Goal: Register for event/course

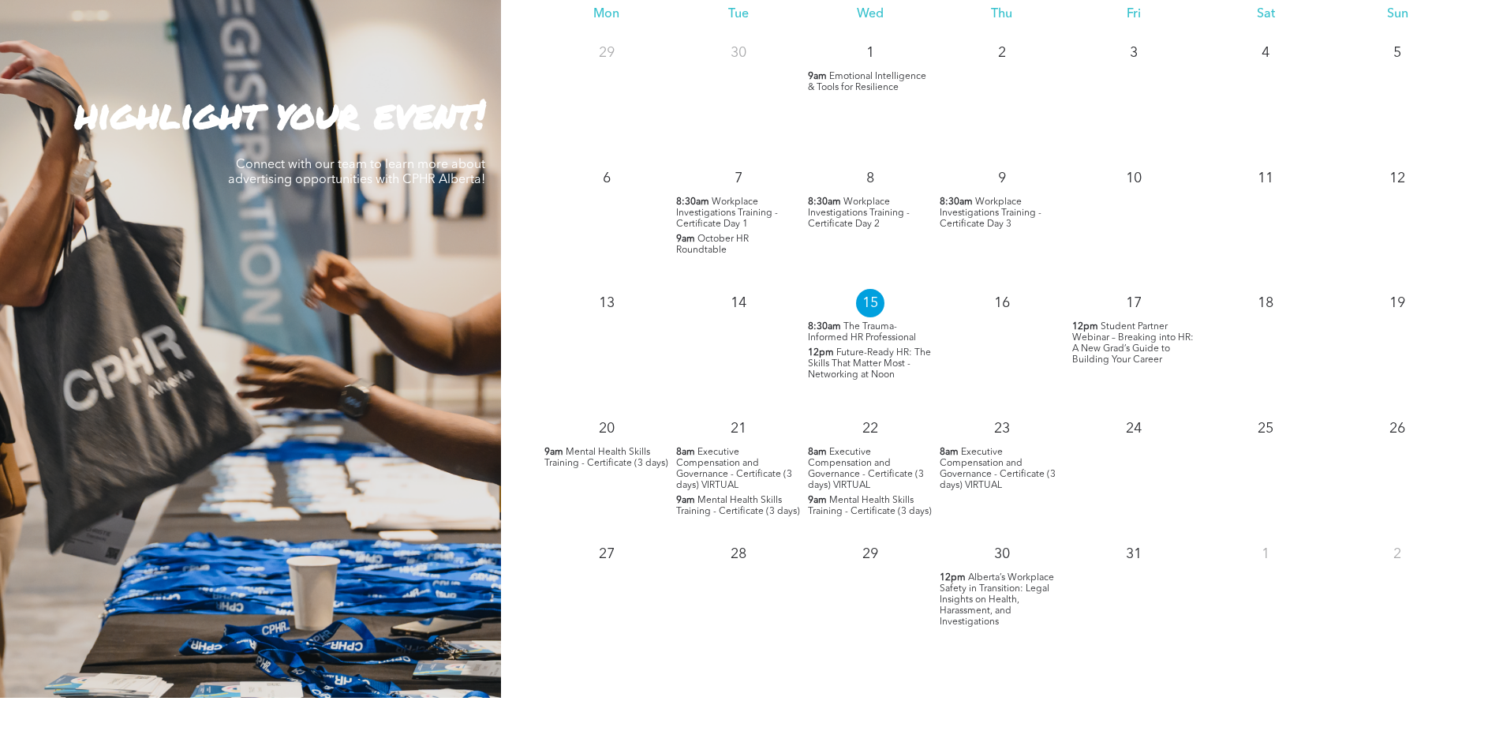
scroll to position [1341, 0]
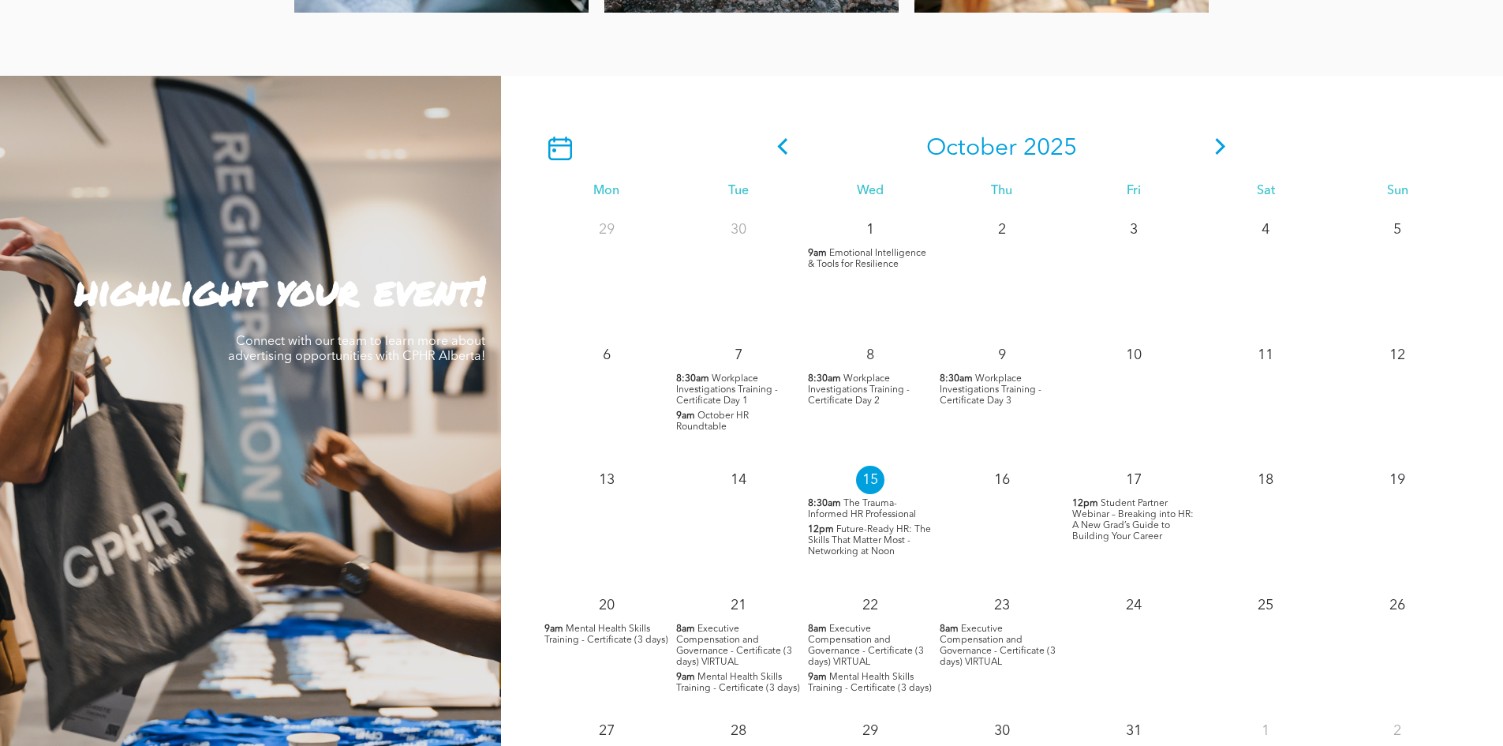
click at [1219, 155] on icon at bounding box center [1221, 146] width 24 height 17
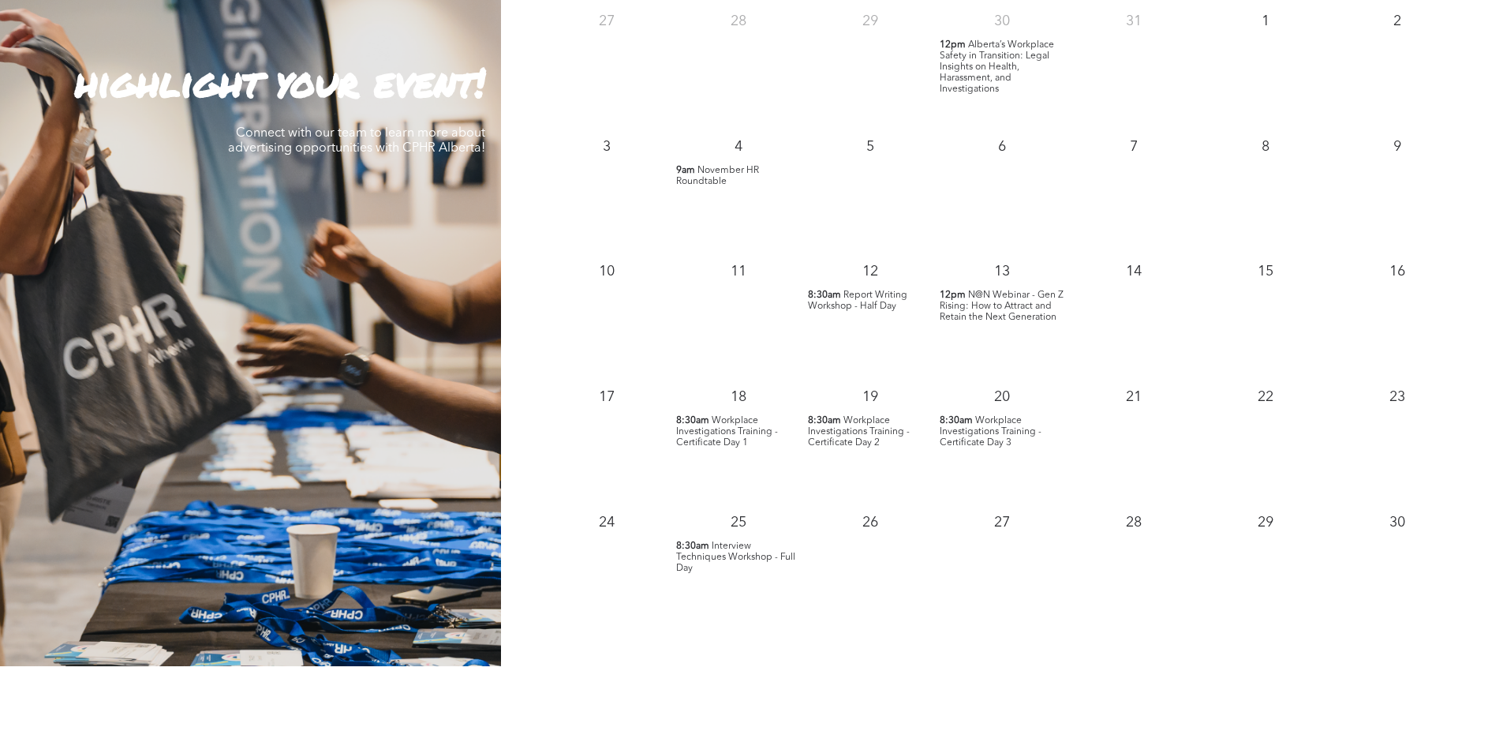
scroll to position [1578, 0]
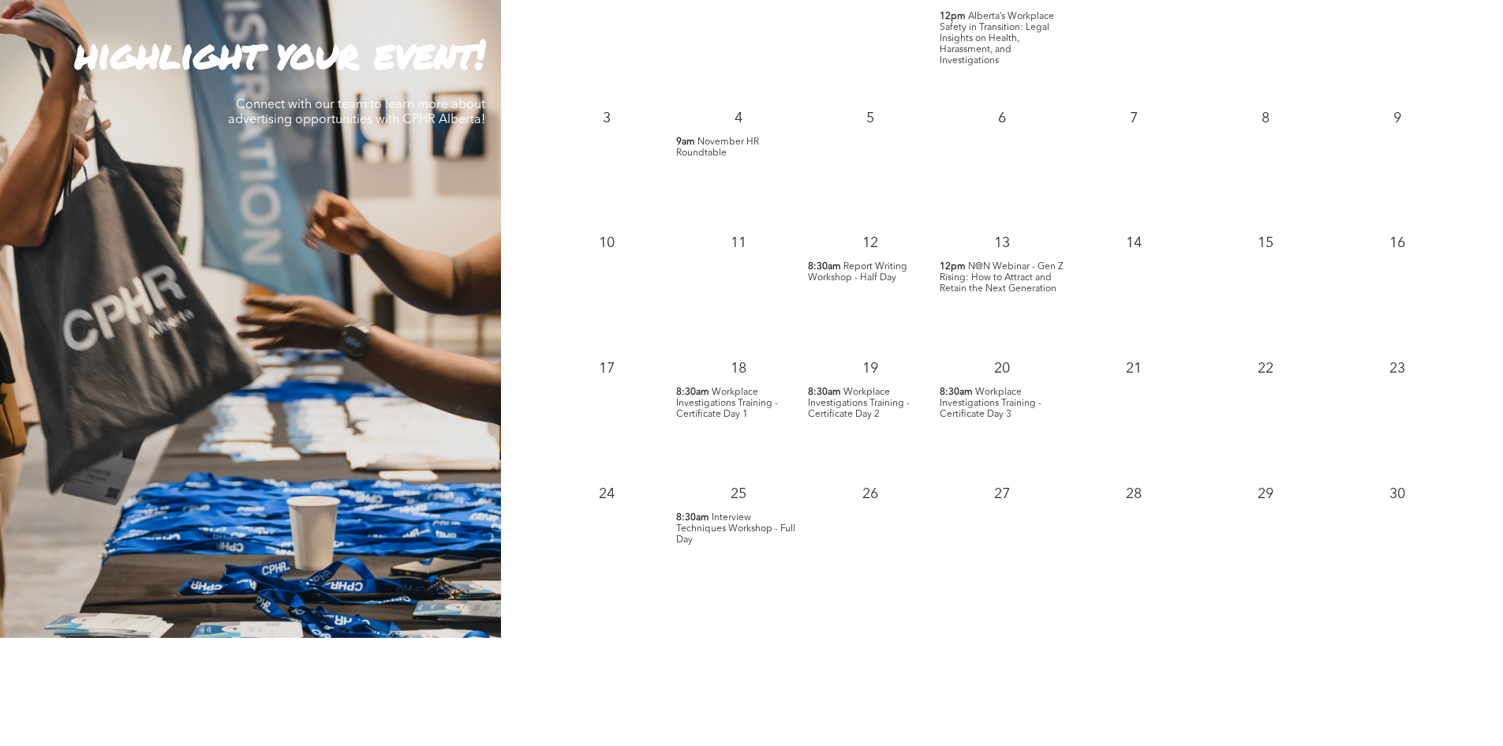
click at [765, 532] on span "Interview Techniques Workshop - Full Day" at bounding box center [735, 529] width 119 height 32
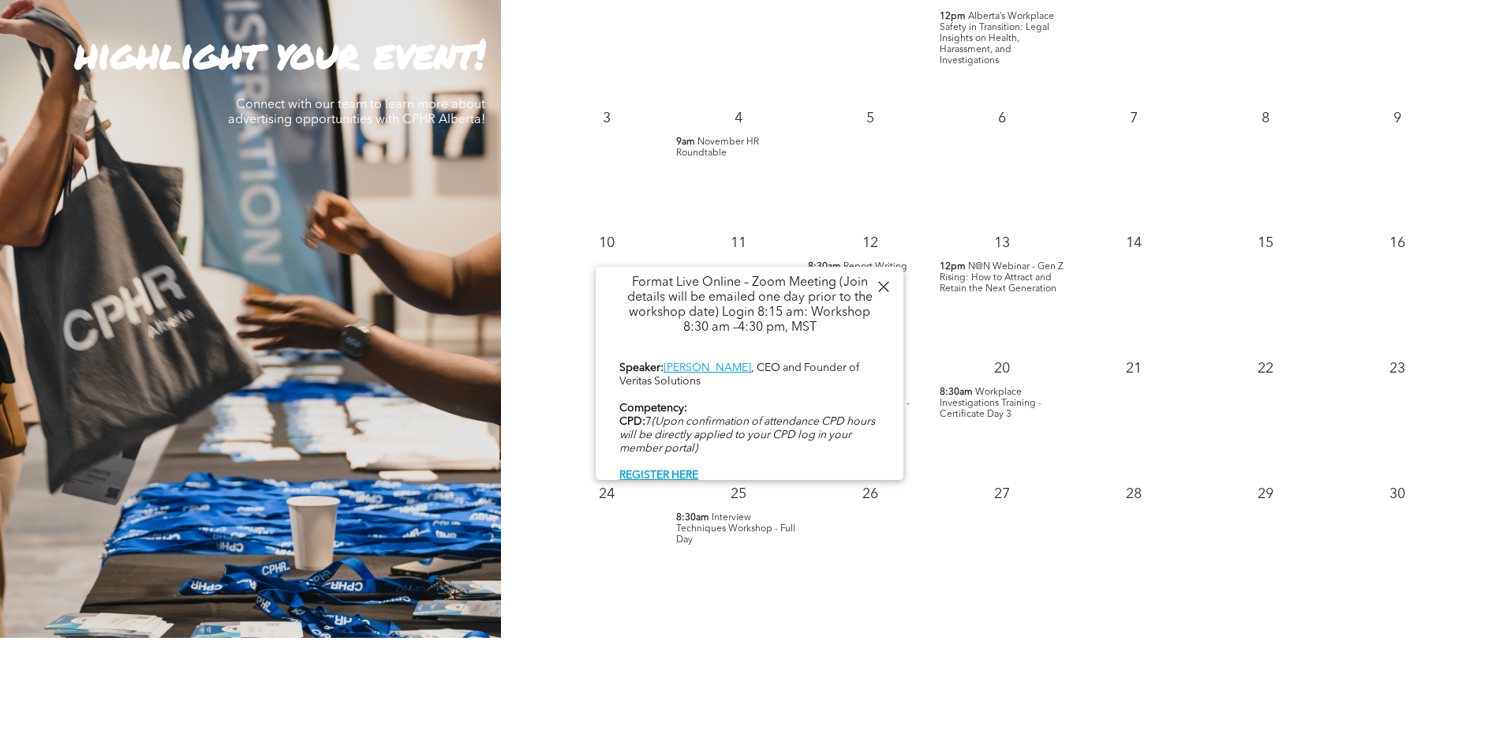
scroll to position [501, 0]
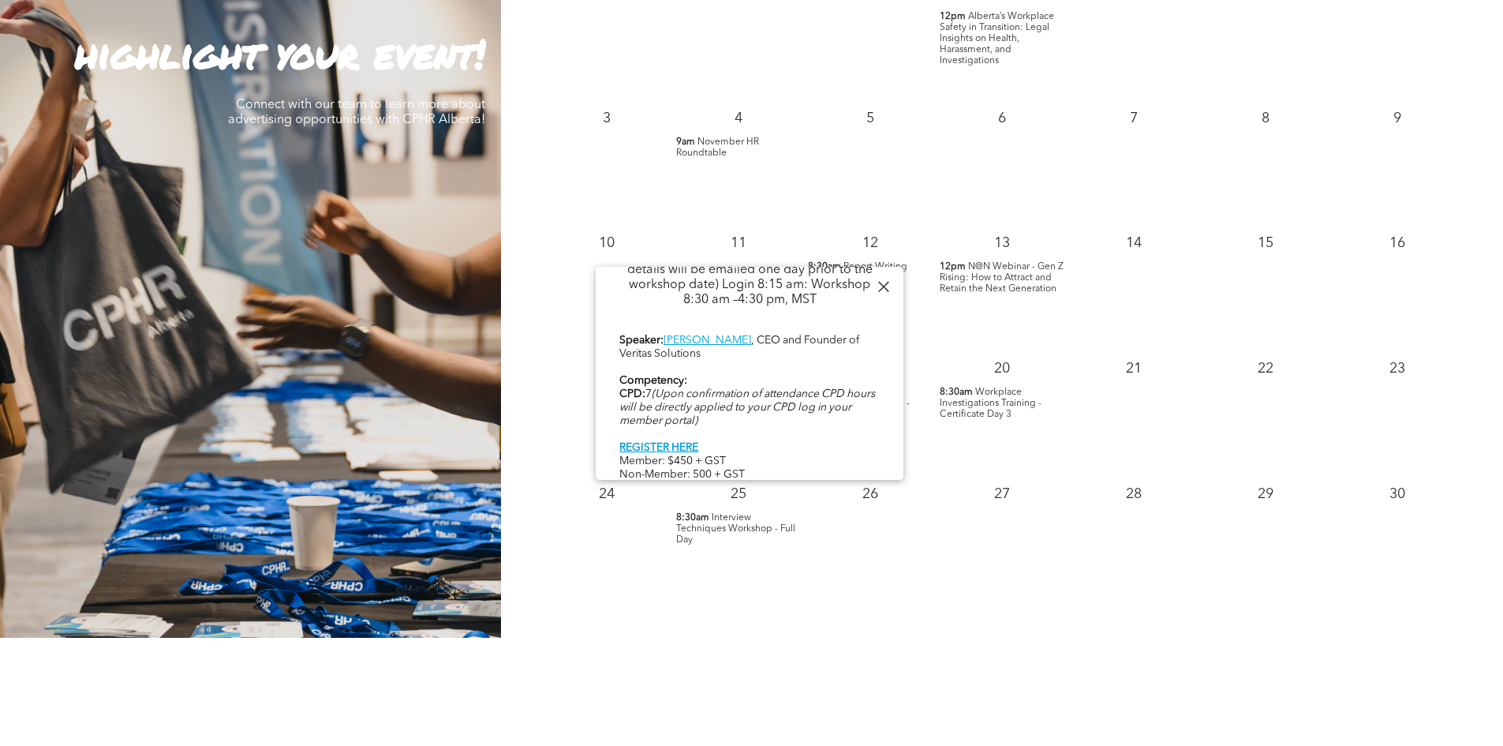
click at [885, 285] on div at bounding box center [883, 286] width 21 height 21
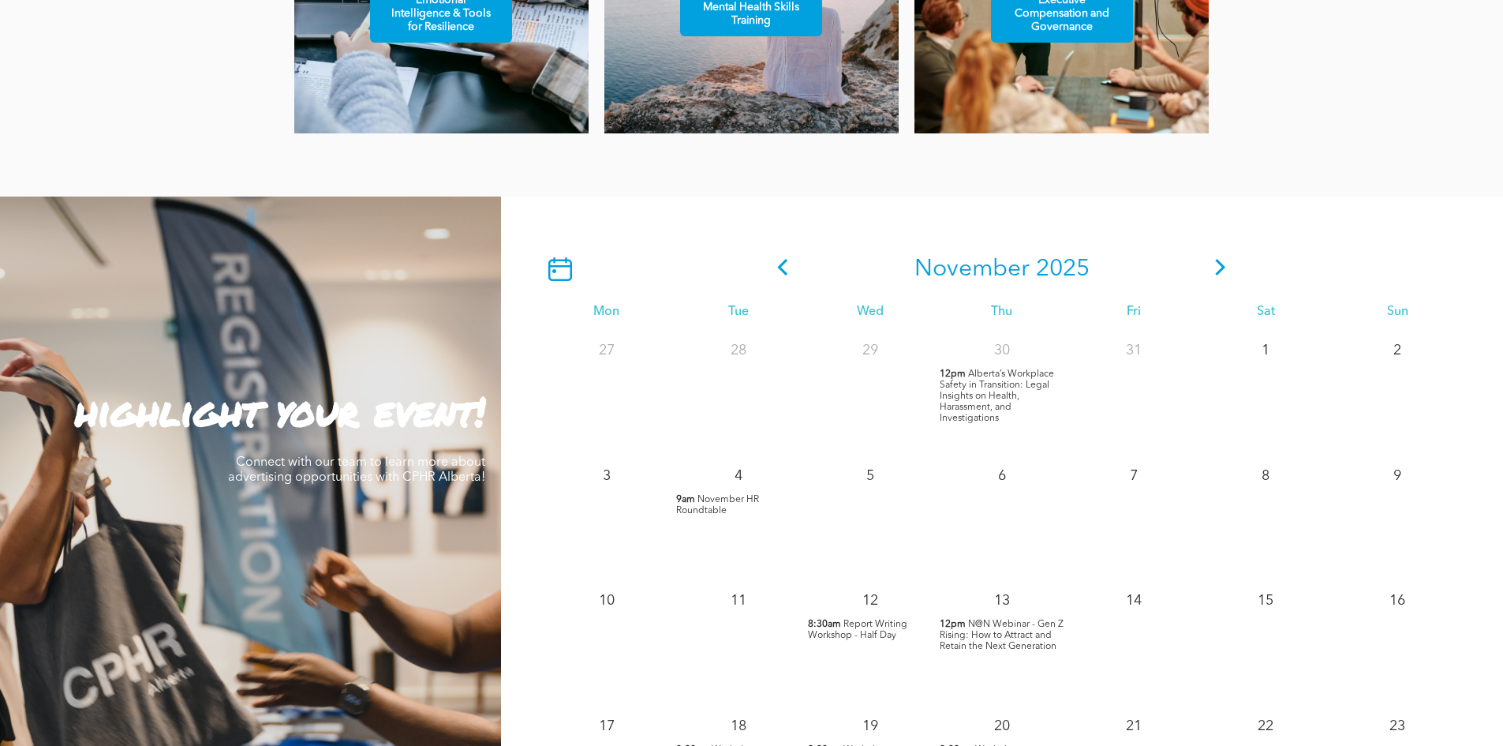
scroll to position [1184, 0]
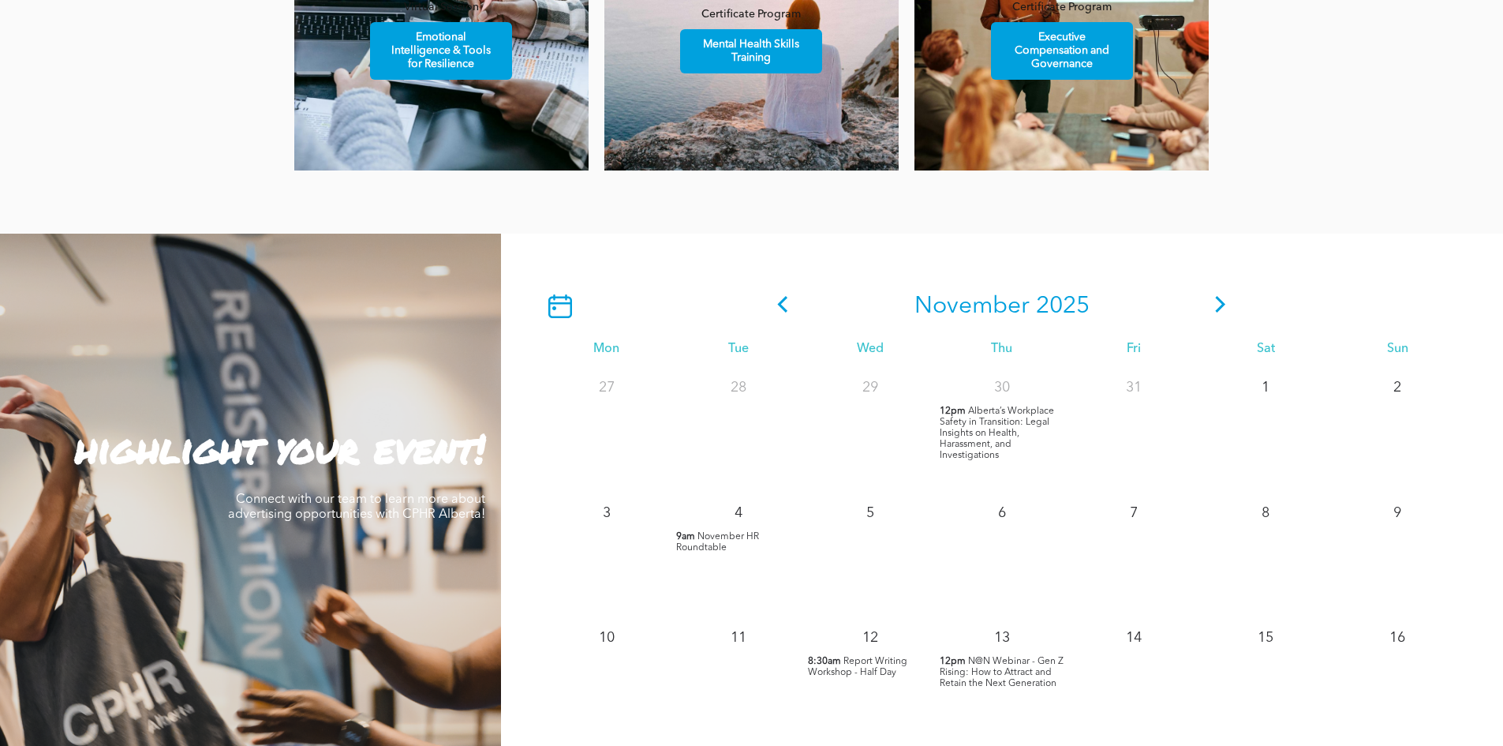
click at [1216, 302] on icon at bounding box center [1221, 304] width 24 height 17
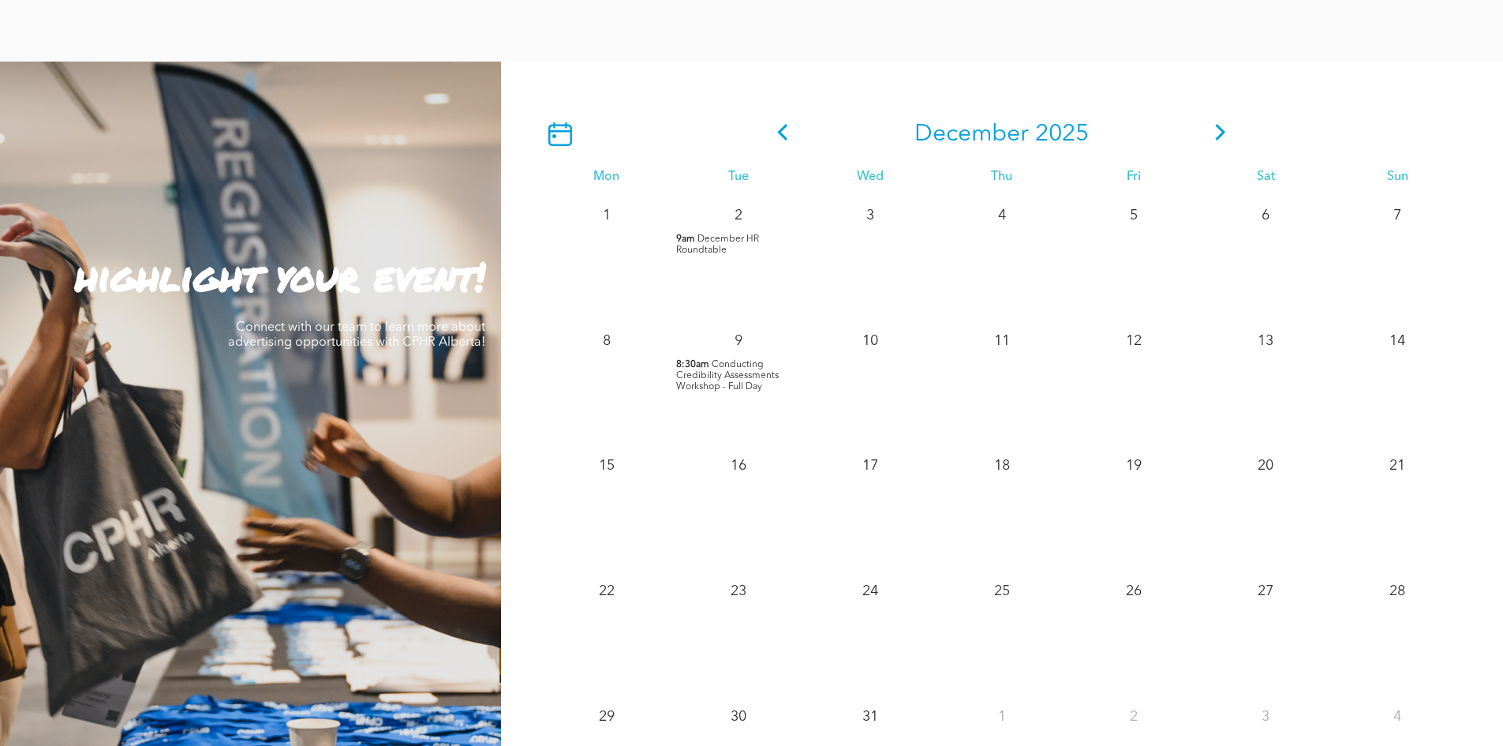
scroll to position [1341, 0]
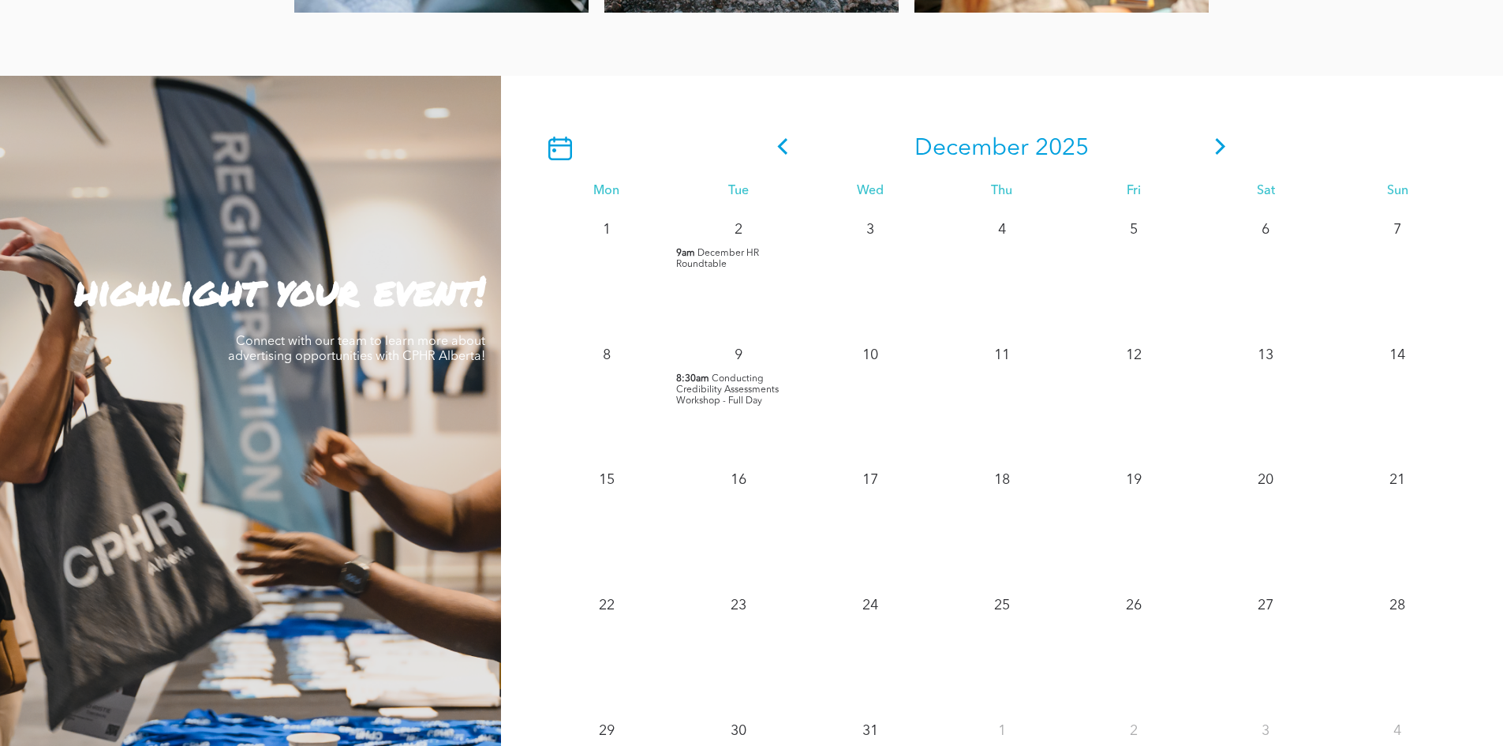
click at [738, 398] on span "Conducting Credibility Assessments Workshop - Full Day" at bounding box center [727, 390] width 103 height 32
click at [873, 286] on div at bounding box center [883, 286] width 21 height 21
click at [790, 140] on icon at bounding box center [783, 146] width 24 height 17
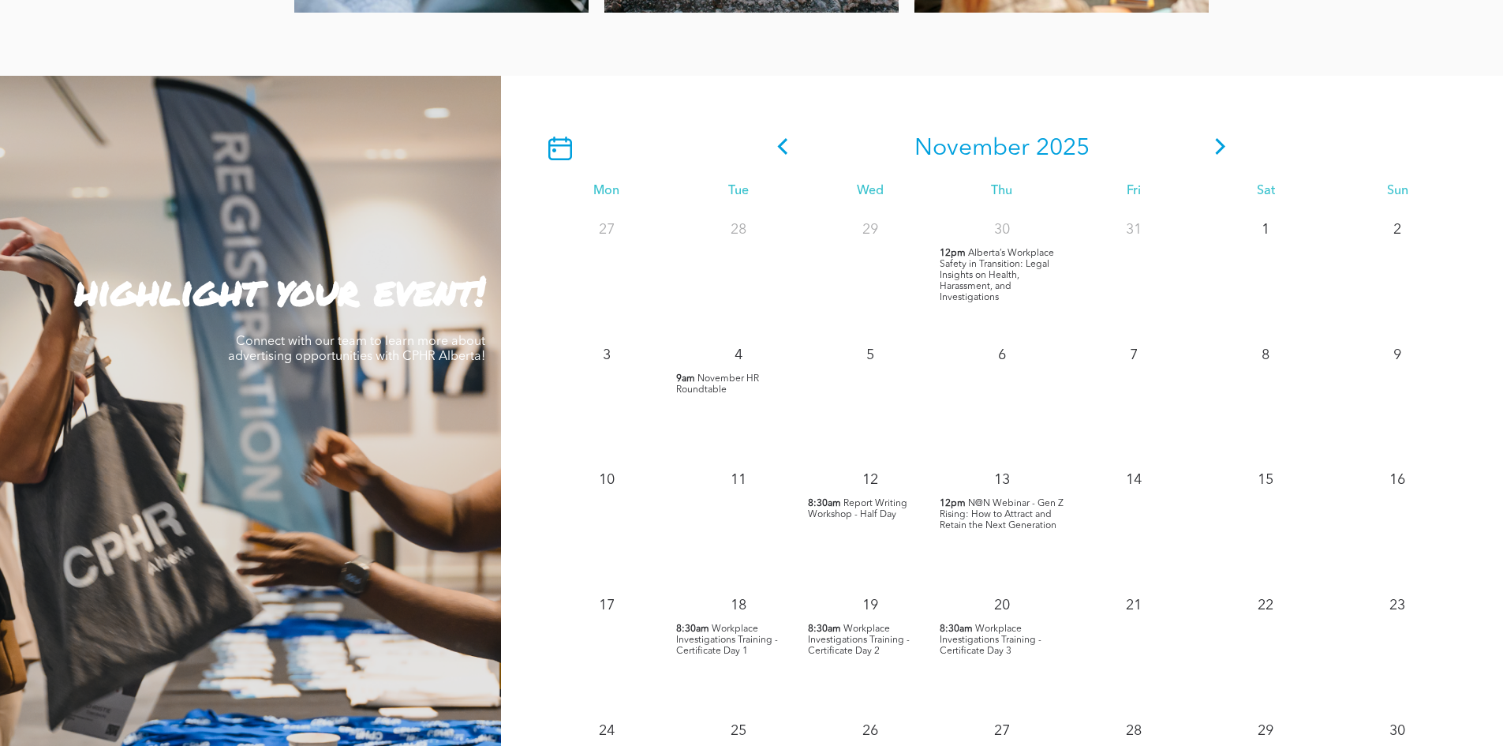
click at [733, 377] on span "November HR Roundtable" at bounding box center [717, 384] width 83 height 21
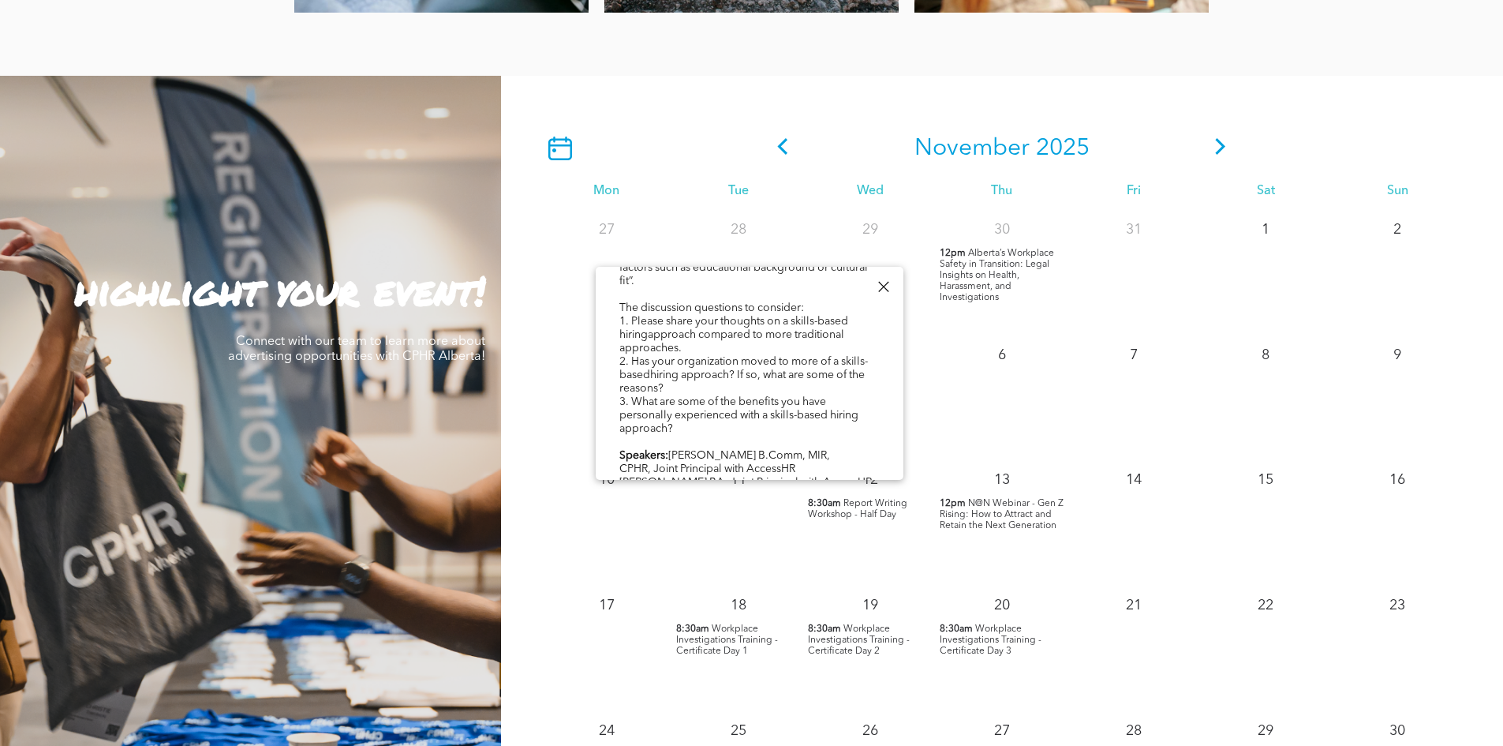
scroll to position [399, 0]
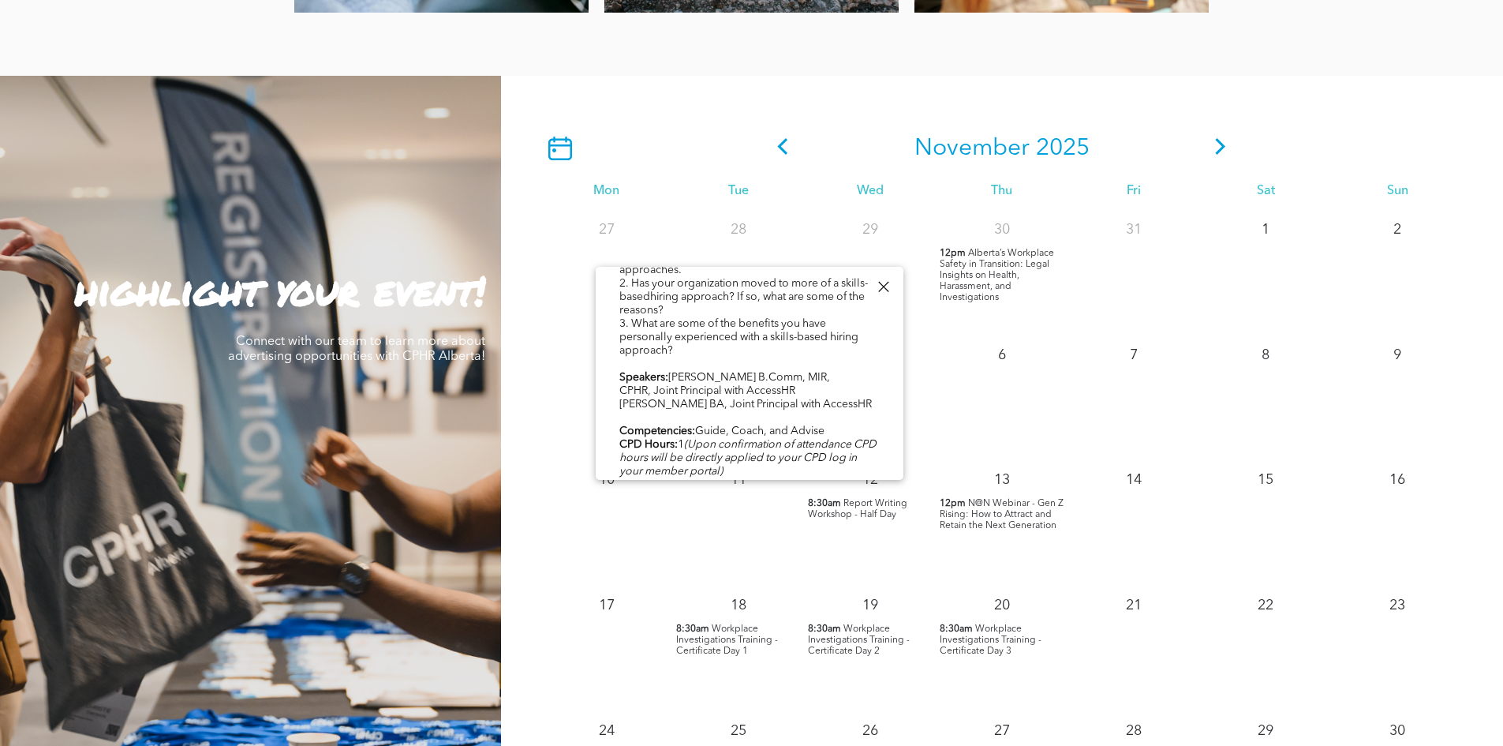
click at [883, 283] on div at bounding box center [883, 286] width 21 height 21
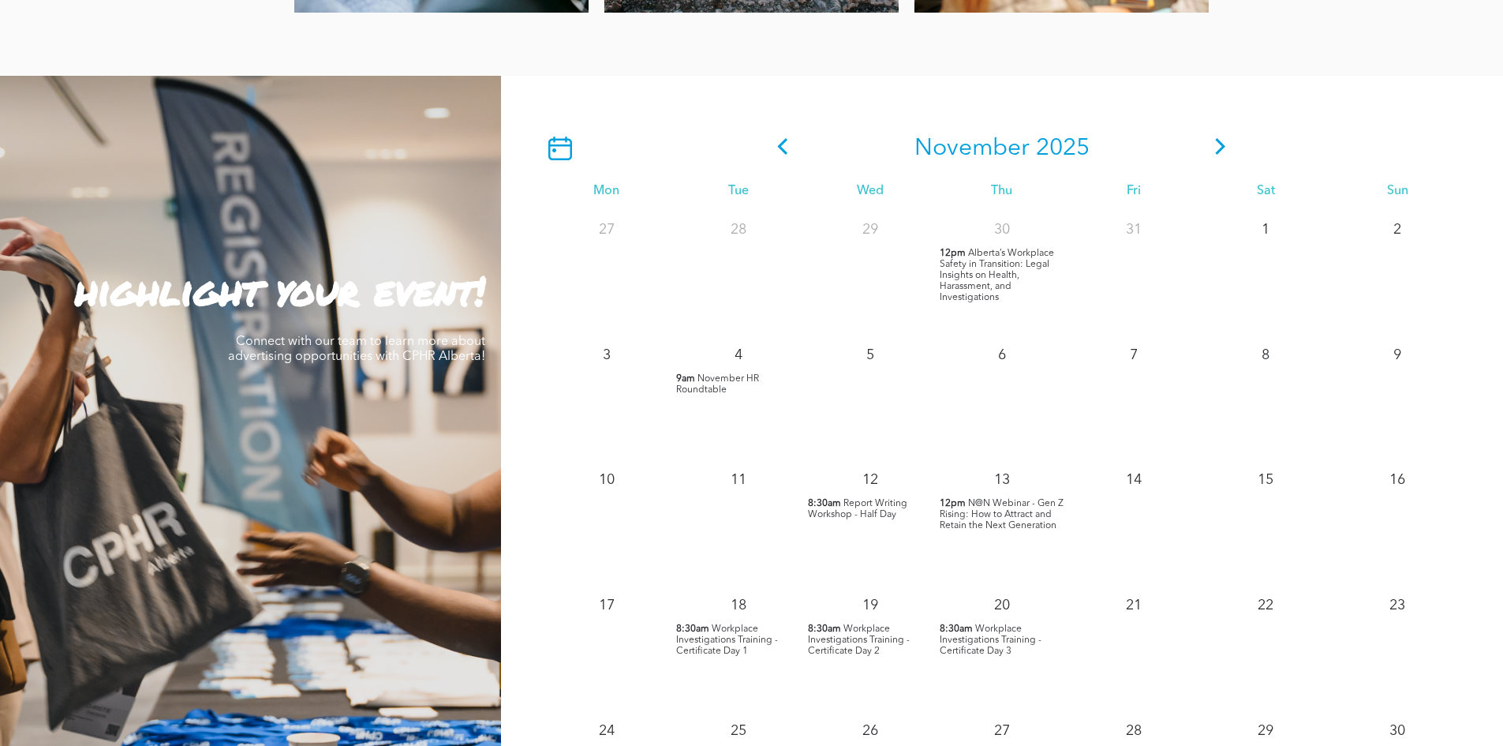
click at [985, 520] on span "N@N Webinar - Gen Z Rising: How to Attract and Retain the Next Generation" at bounding box center [1002, 515] width 124 height 32
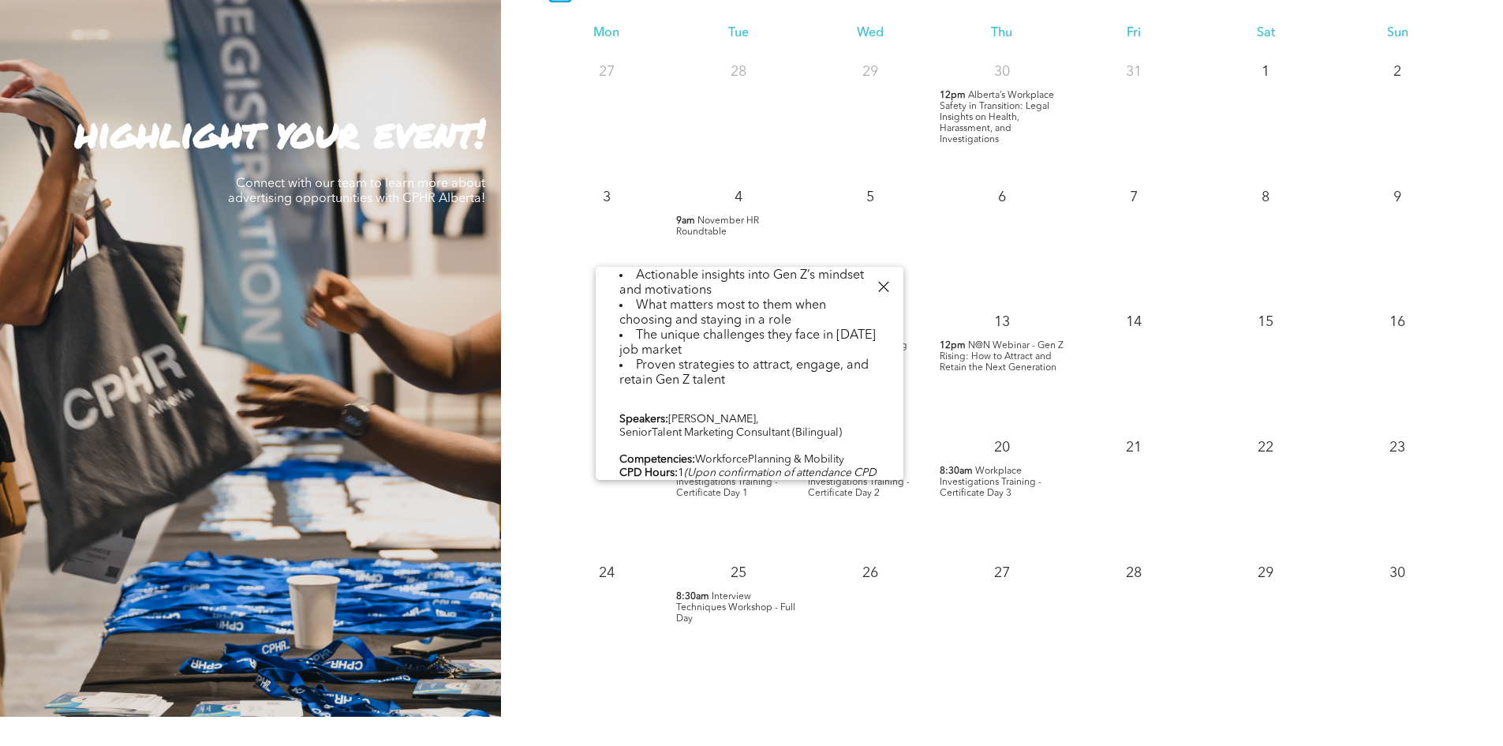
scroll to position [548, 0]
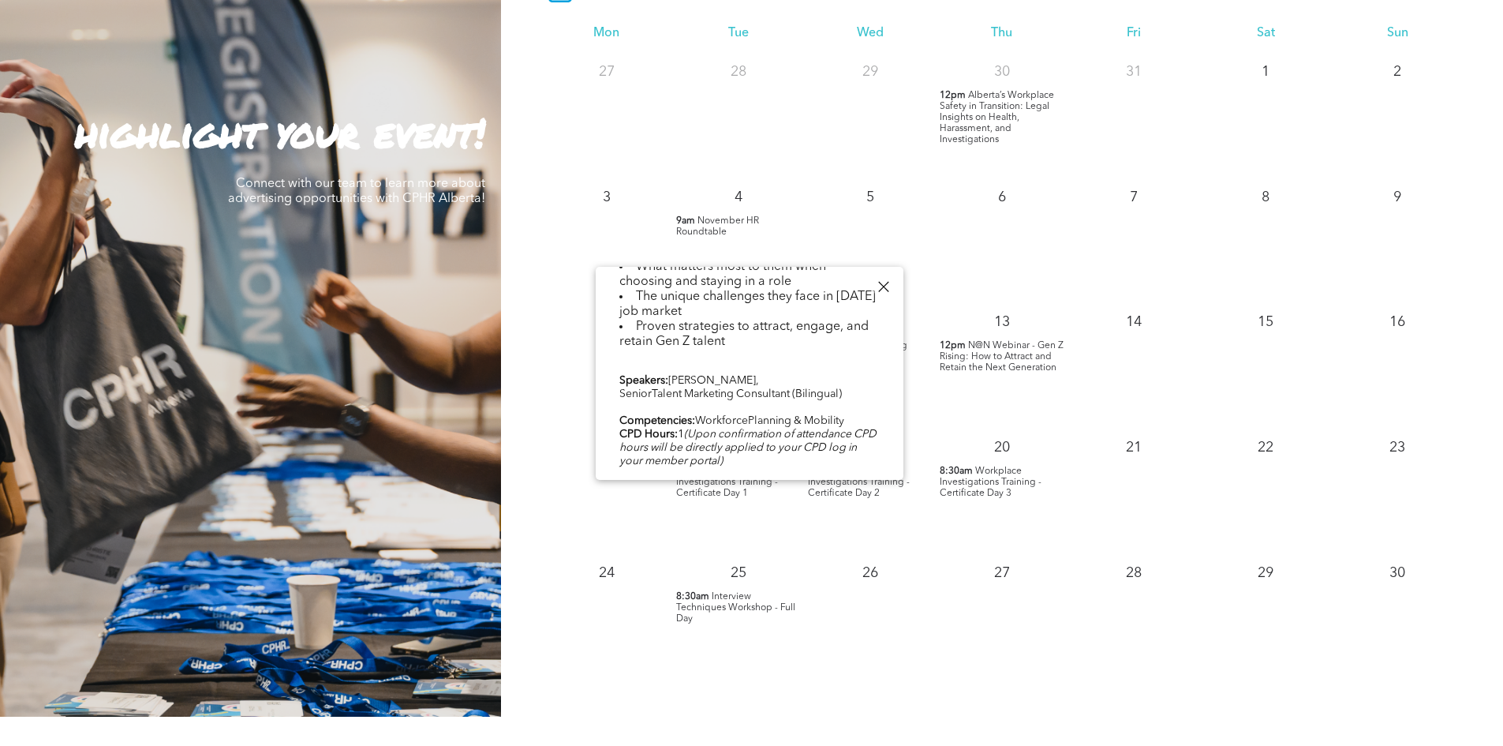
click at [683, 482] on link "REGISTER HERE" at bounding box center [658, 487] width 79 height 11
